Goal: Task Accomplishment & Management: Manage account settings

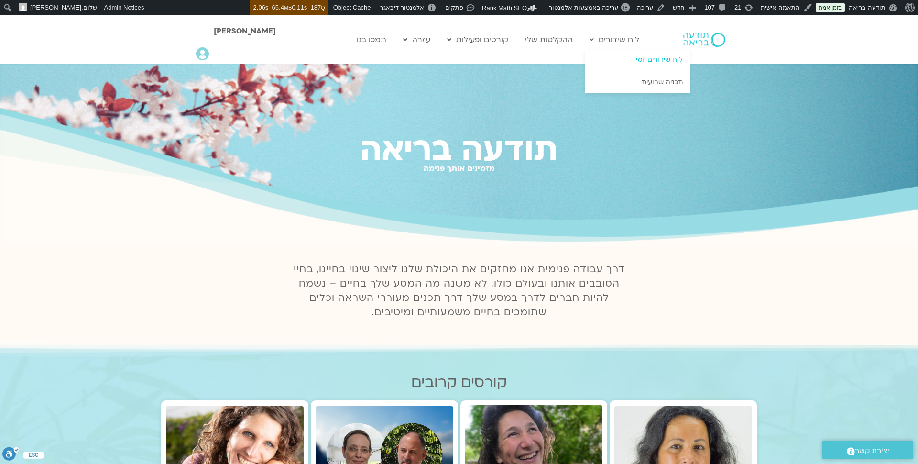
click at [643, 62] on link "לוח שידורים יומי" at bounding box center [637, 60] width 105 height 22
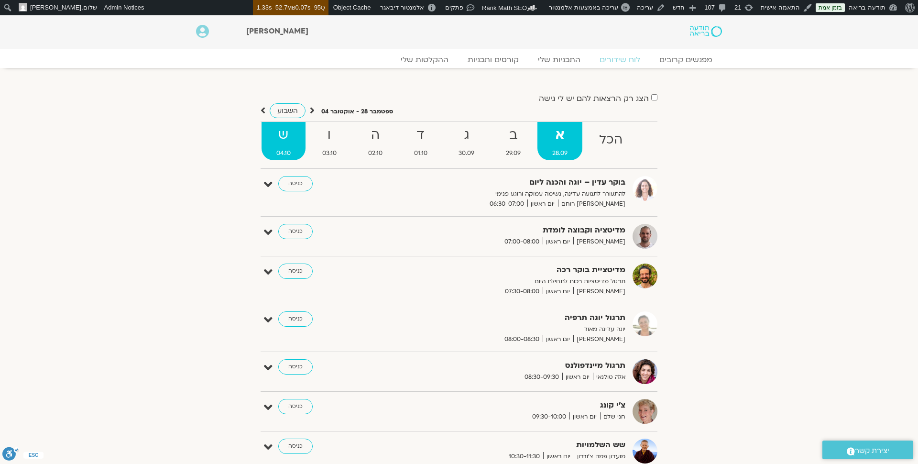
click at [282, 141] on strong "ש" at bounding box center [284, 135] width 44 height 22
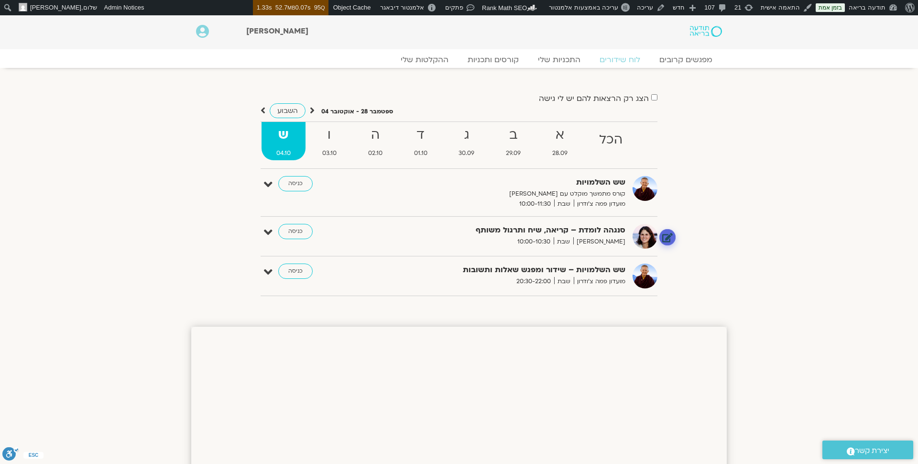
click at [668, 238] on link at bounding box center [667, 237] width 17 height 17
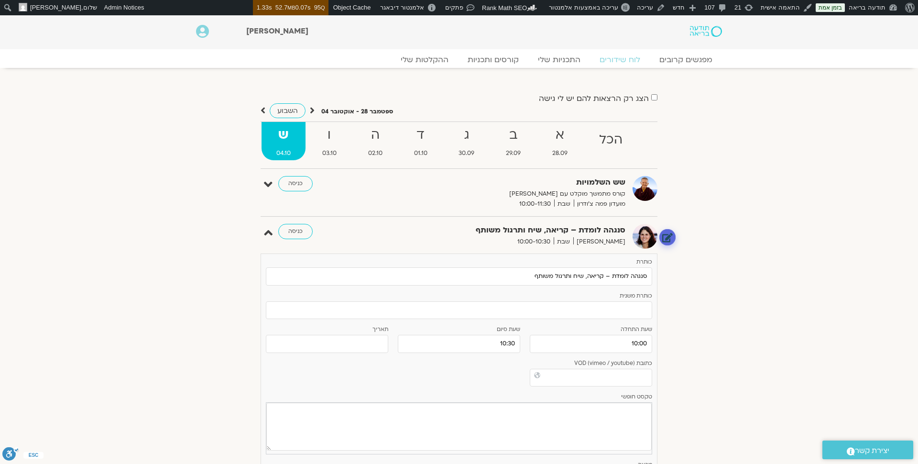
scroll to position [3724, 0]
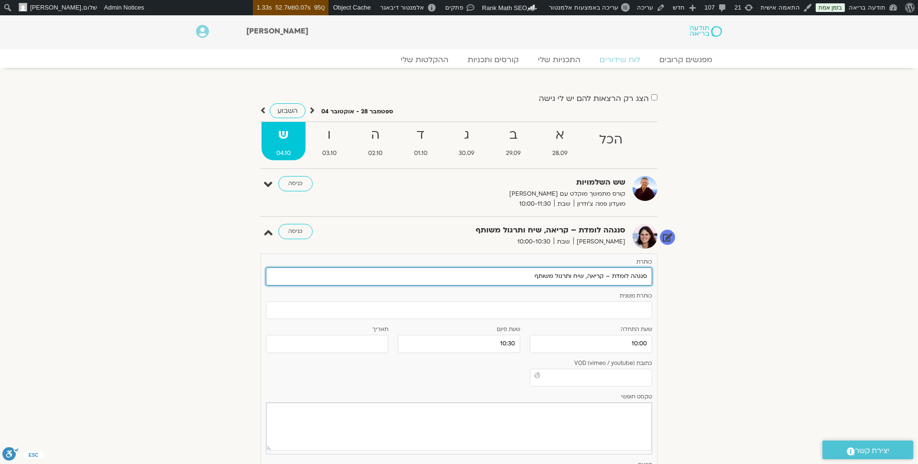
click at [531, 274] on input "סנגהה לומדת – קריאה, שיח ותרגול משותף" at bounding box center [459, 276] width 386 height 18
drag, startPoint x: 531, startPoint y: 274, endPoint x: 584, endPoint y: 278, distance: 53.2
click at [584, 278] on input "סנגהה לומדת – קריאה, שיח ותרגול משותף" at bounding box center [459, 276] width 386 height 18
type input "סנגהה לומדת – קריאה ושיח"
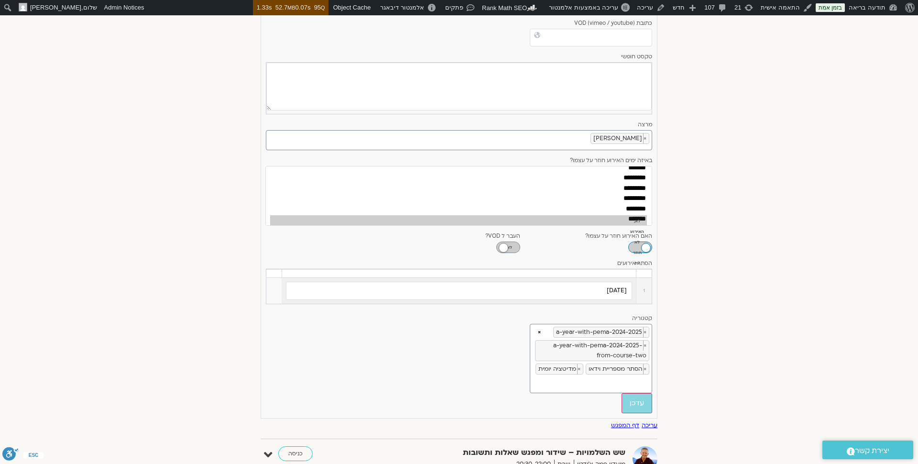
scroll to position [371, 0]
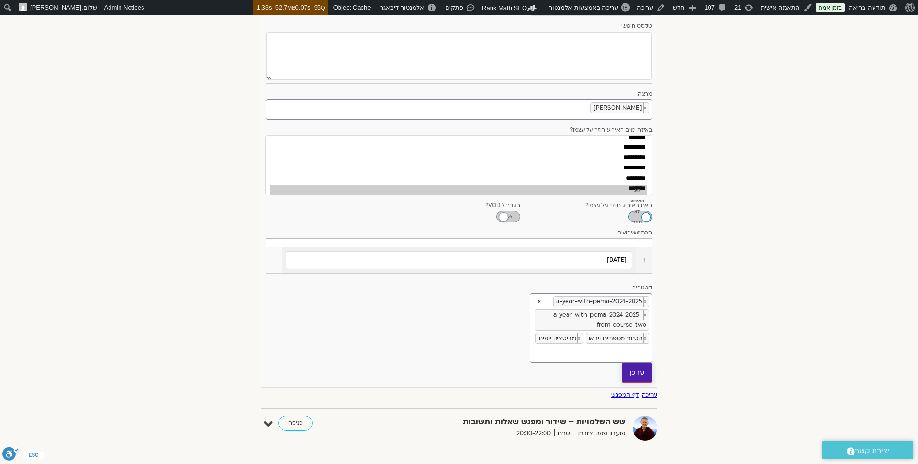
click at [639, 368] on input "עדכן" at bounding box center [637, 372] width 31 height 20
type input "עדכן"
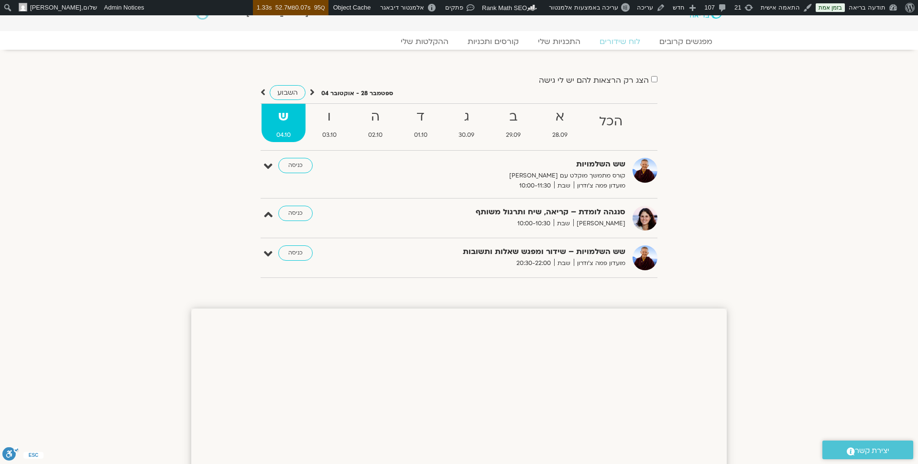
scroll to position [0, 0]
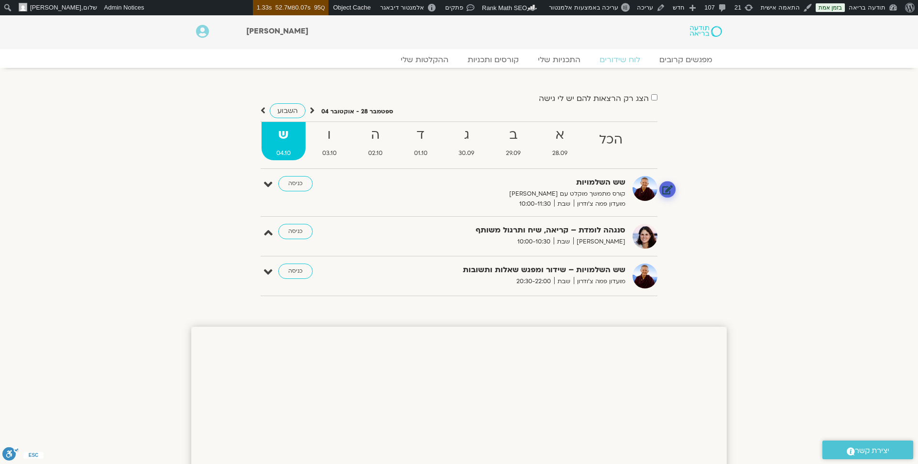
click at [668, 190] on link at bounding box center [667, 189] width 17 height 17
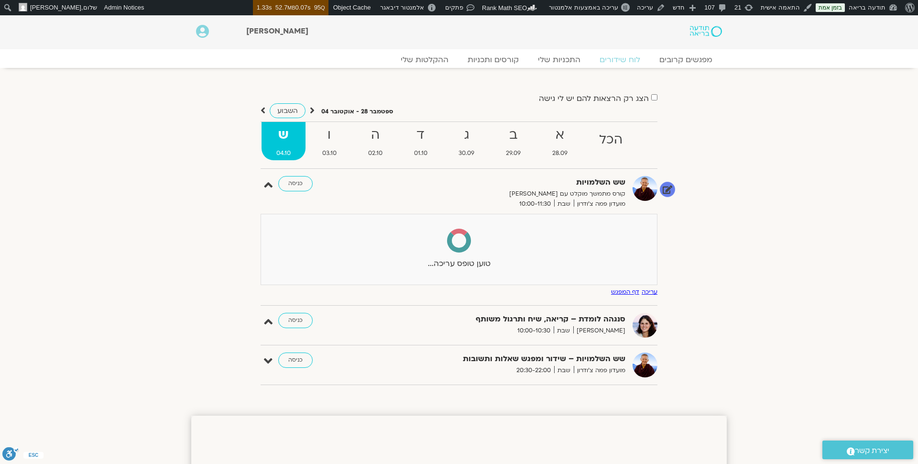
select select
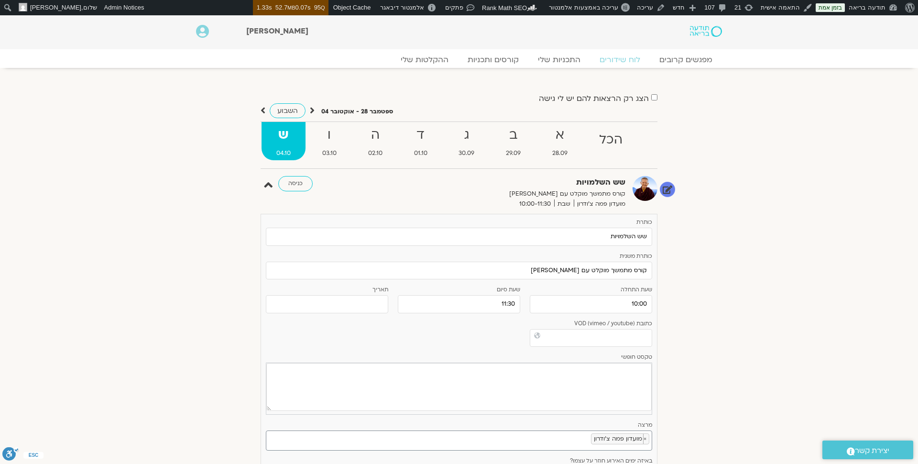
scroll to position [17, 0]
click at [578, 307] on input "10:00" at bounding box center [591, 304] width 122 height 18
select select "**"
click at [613, 341] on select "** ** ** ** ** ** ** ** ** ** ** ** ** ** ** ** ** ** ** ** ** ** ** **" at bounding box center [615, 338] width 31 height 16
type input "11:00"
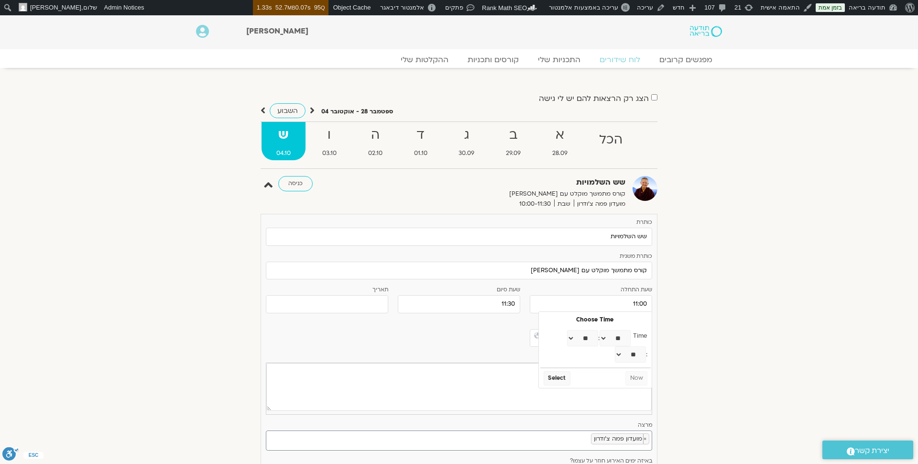
select select "**"
click at [514, 305] on input "11:30" at bounding box center [459, 304] width 122 height 18
select select "**"
click at [488, 341] on select "** ** ** ** ** ** ** ** ** ** ** ** ** ** ** ** ** ** ** ** ** ** ** **" at bounding box center [482, 338] width 31 height 16
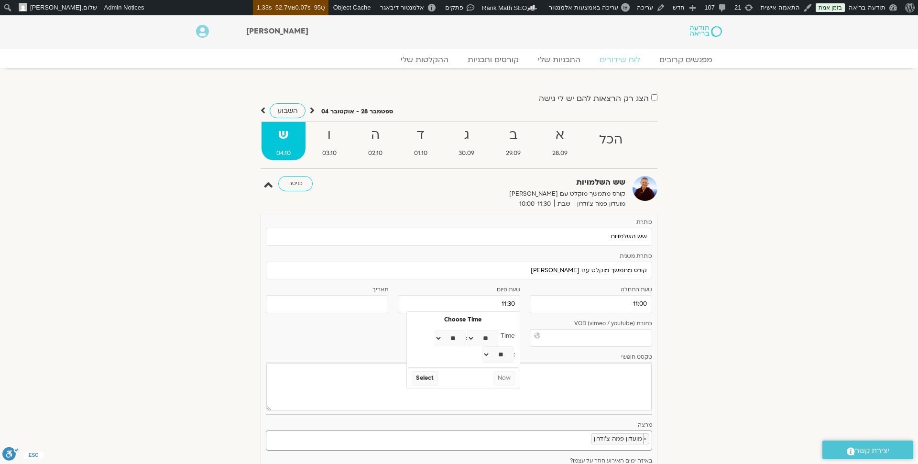
type input "12:30"
select select "**"
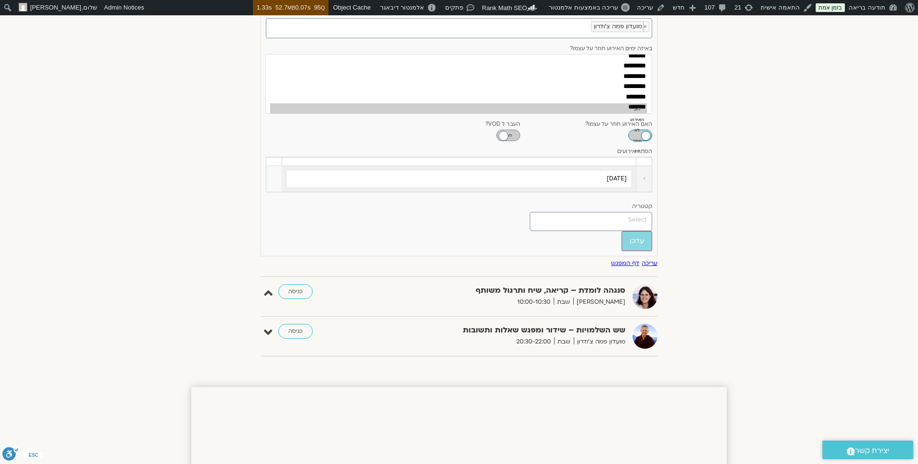
scroll to position [418, 0]
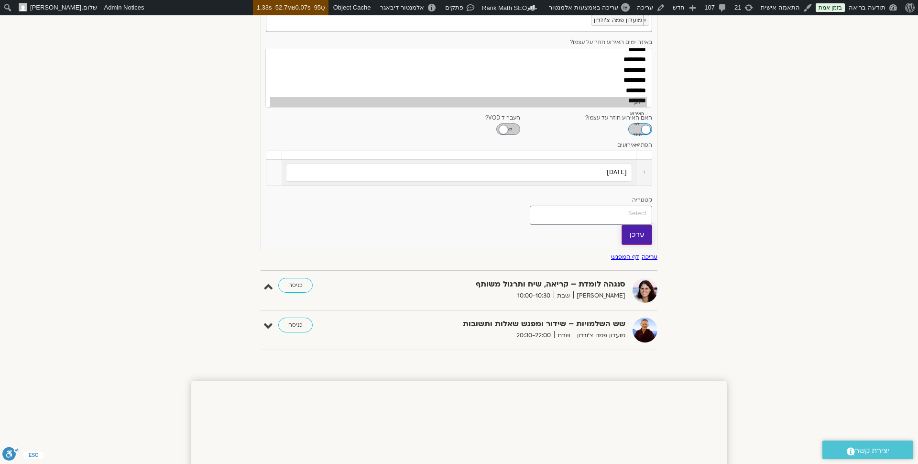
click at [649, 232] on input "עדכן" at bounding box center [637, 235] width 31 height 20
type input "עדכן"
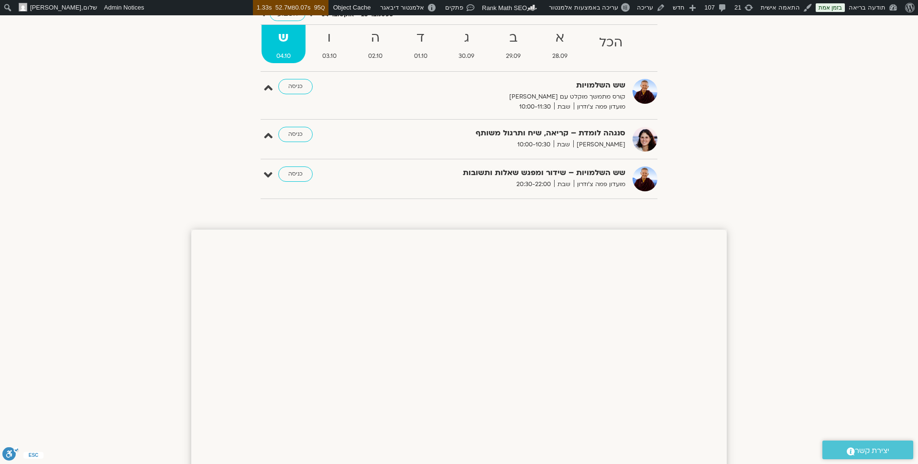
scroll to position [0, 0]
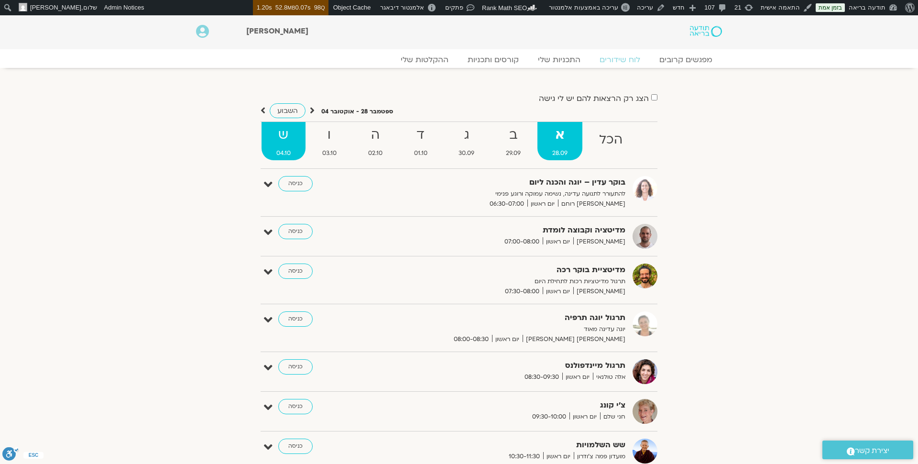
click at [294, 137] on strong "ש" at bounding box center [284, 135] width 44 height 22
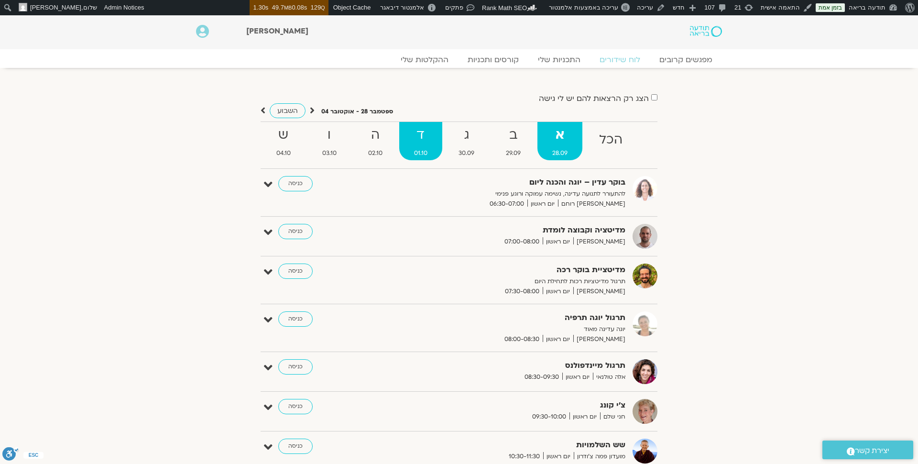
click at [431, 144] on strong "ד" at bounding box center [420, 135] width 43 height 22
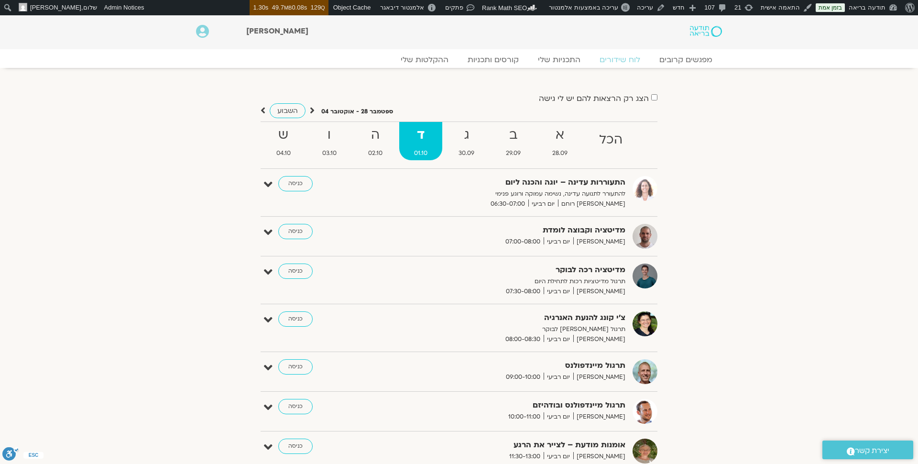
click at [399, 141] on ul "הכל א 28.09 ב 29.09 ג 30.09 ד 01.10 ה 02.10 ו 03.10 ש 04.10" at bounding box center [459, 144] width 397 height 47
click at [376, 138] on strong "ה" at bounding box center [375, 135] width 44 height 22
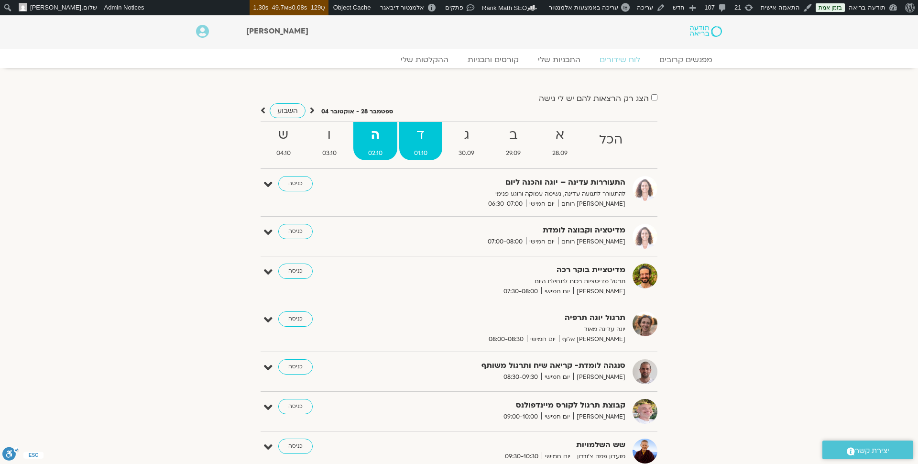
click at [400, 139] on strong "ד" at bounding box center [420, 135] width 43 height 22
